Goal: Find specific page/section: Find specific page/section

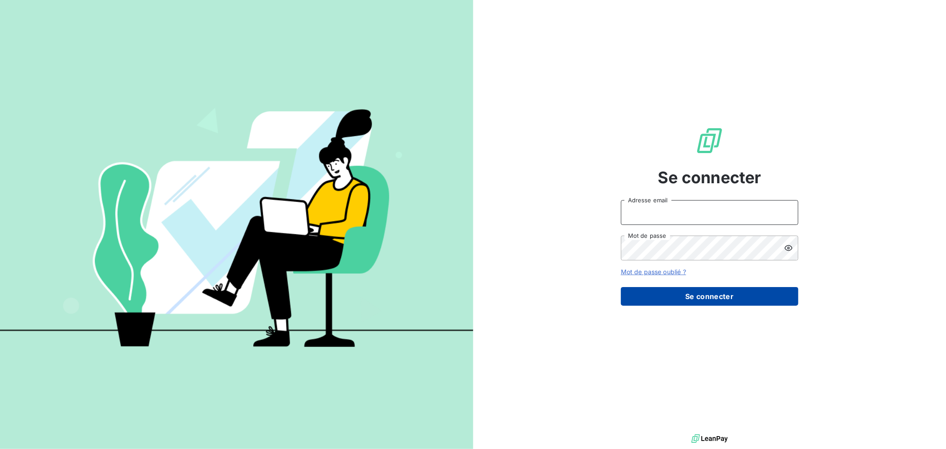
type input "[EMAIL_ADDRESS][DOMAIN_NAME]"
click at [703, 289] on button "Se connecter" at bounding box center [709, 296] width 177 height 19
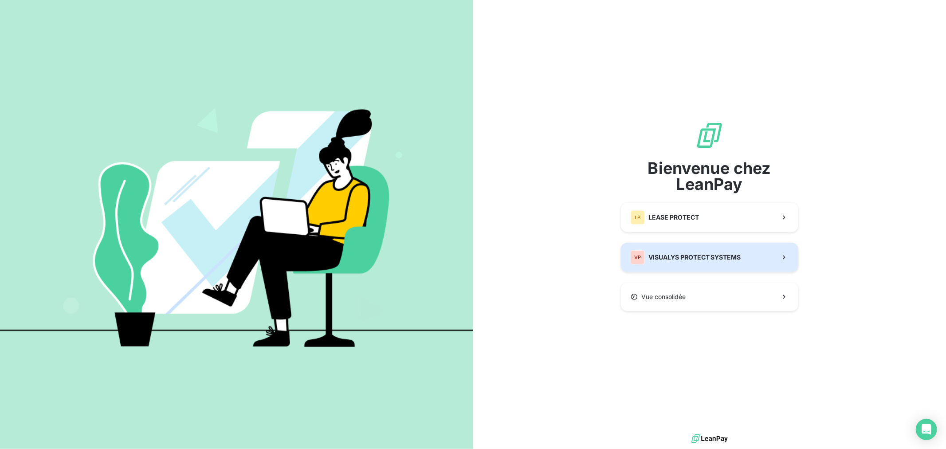
click at [670, 256] on span "VISUALYS PROTECT SYSTEMS" at bounding box center [694, 257] width 93 height 9
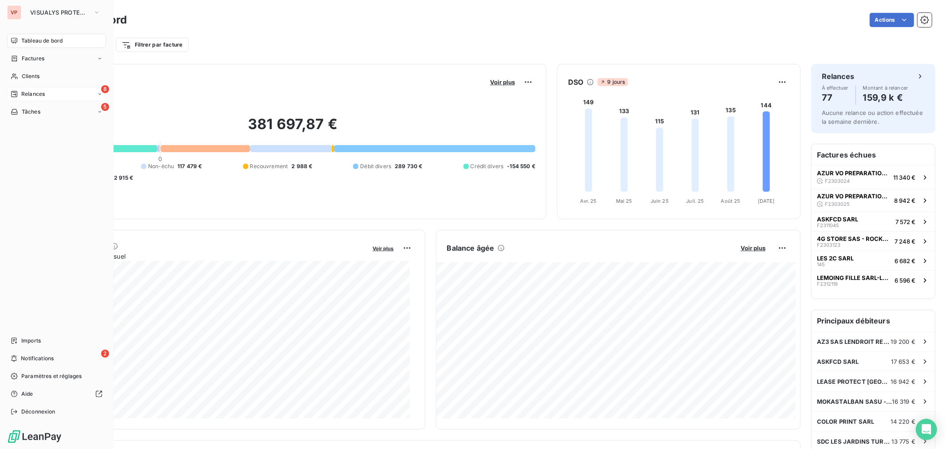
click at [23, 94] on span "Relances" at bounding box center [33, 94] width 24 height 8
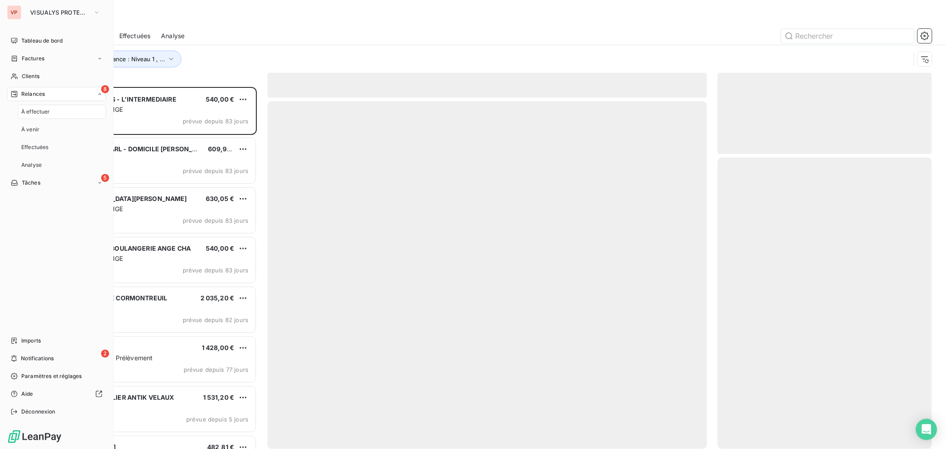
scroll to position [353, 206]
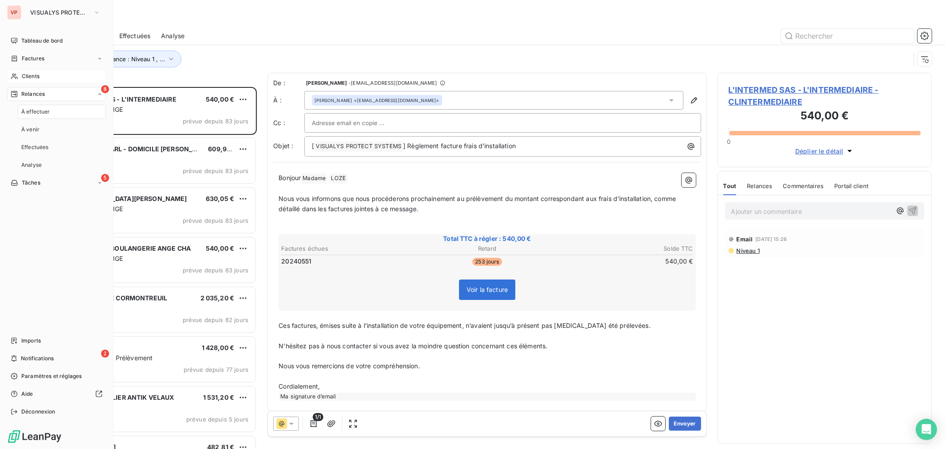
click at [27, 75] on span "Clients" at bounding box center [31, 76] width 18 height 8
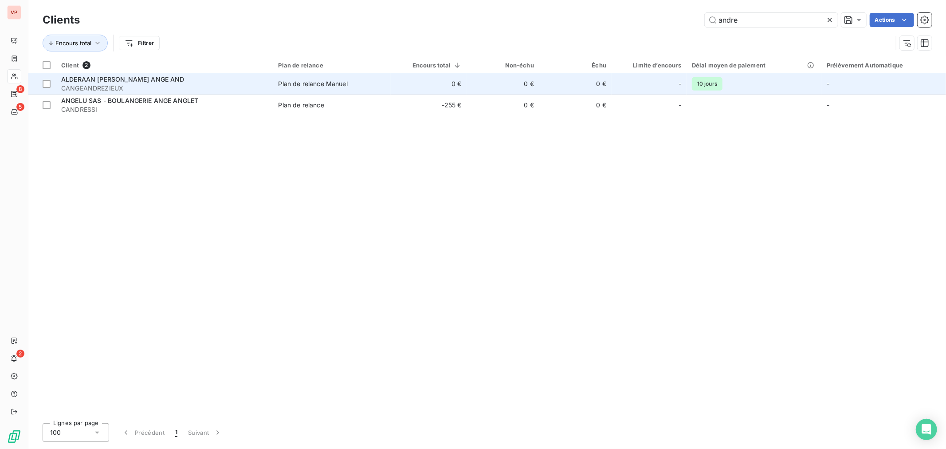
type input "andre"
click at [245, 85] on span "CANGEANDREZIEUX" at bounding box center [164, 88] width 207 height 9
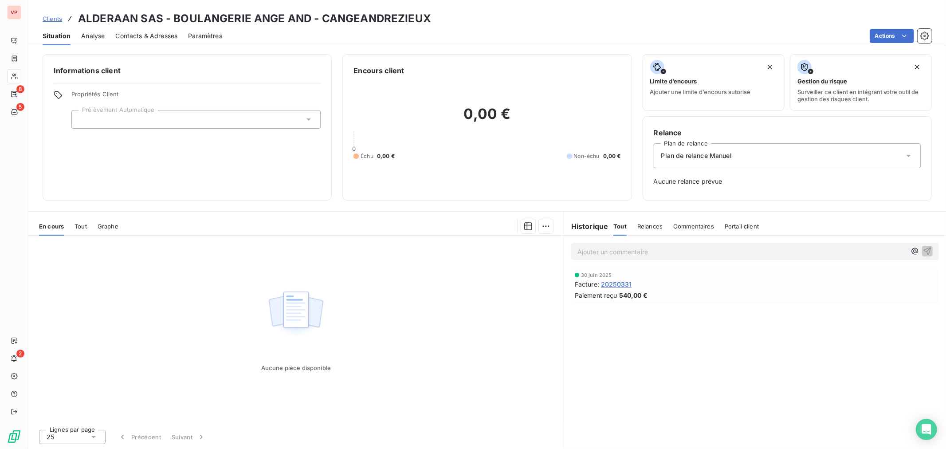
click at [618, 282] on span "20250331" at bounding box center [616, 283] width 31 height 9
